Goal: Register for event/course

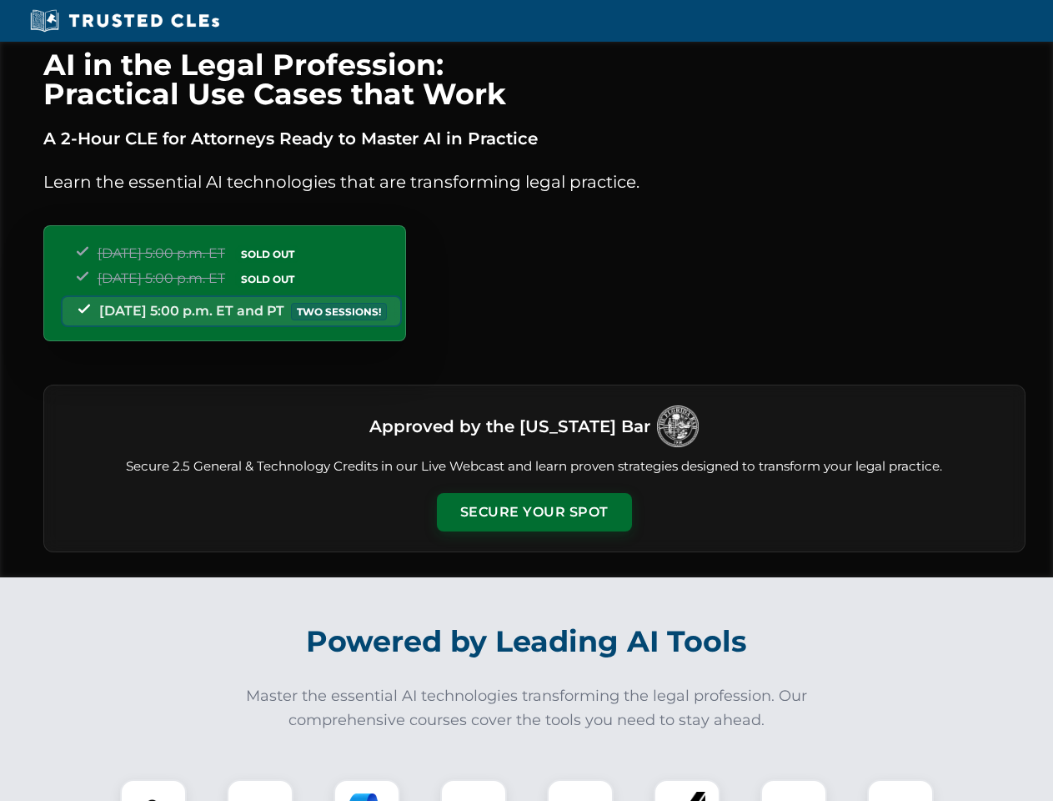
click at [534, 512] on button "Secure Your Spot" at bounding box center [534, 512] width 195 height 38
click at [153, 790] on img at bounding box center [153, 812] width 48 height 48
